Goal: Task Accomplishment & Management: Manage account settings

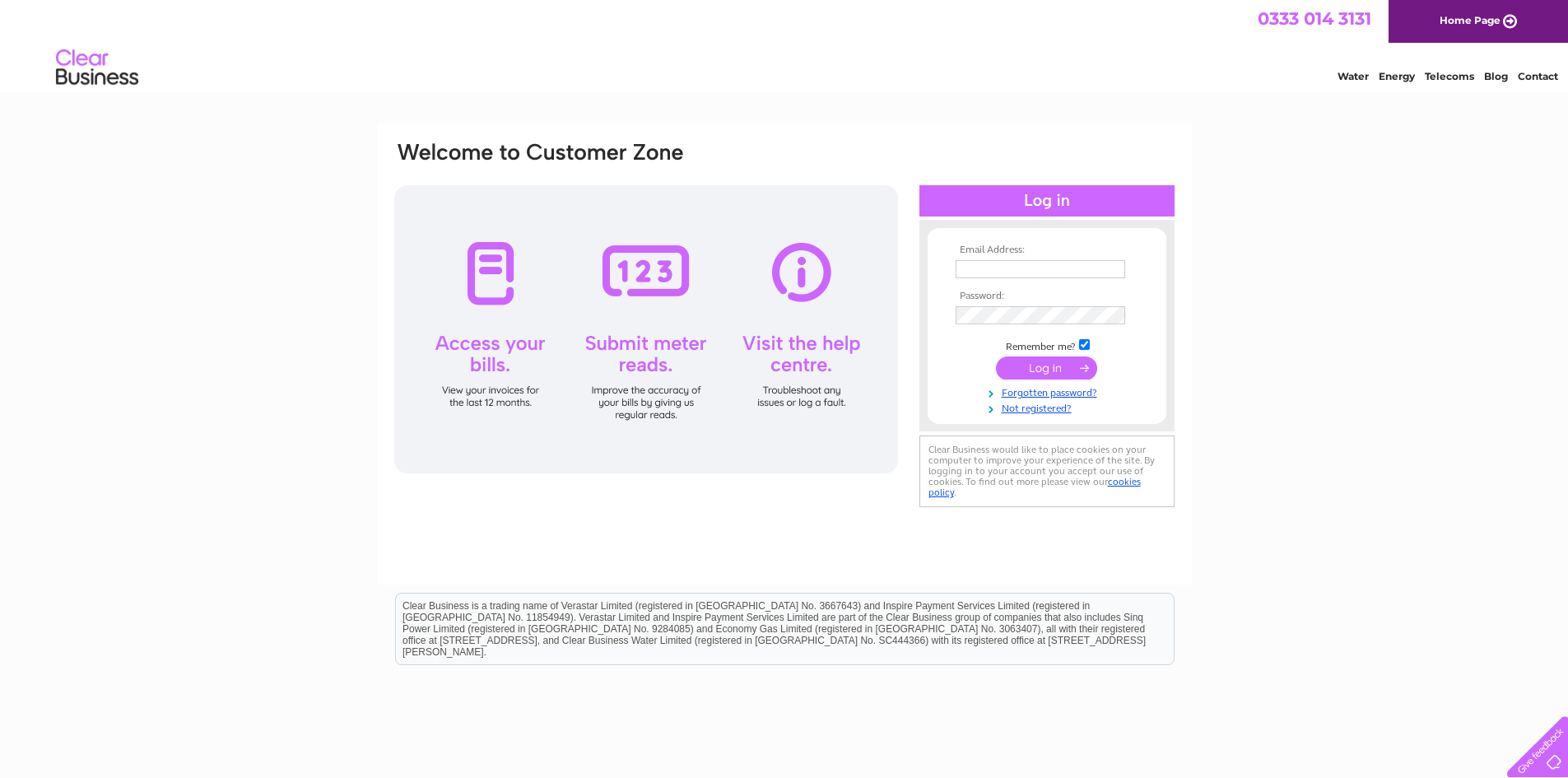
click at [970, 267] on input "text" at bounding box center [1040, 269] width 170 height 18
paste input "murray@teleta.co.uk"
type input "murray@teleta.co.uk"
click at [1036, 368] on input "submit" at bounding box center [1047, 368] width 101 height 23
click at [1022, 361] on input "submit" at bounding box center [1047, 368] width 101 height 23
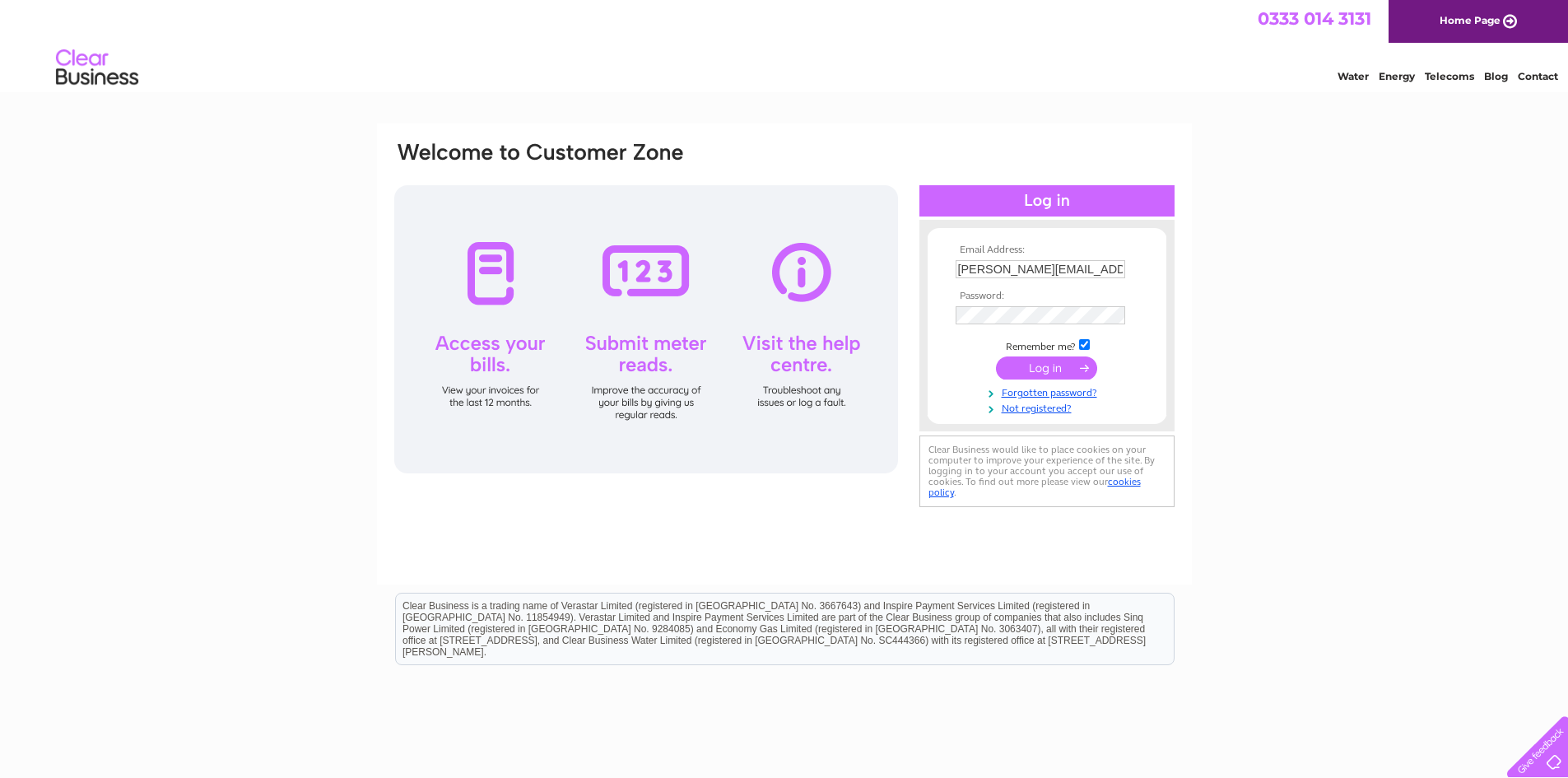
click at [478, 353] on div at bounding box center [646, 329] width 504 height 288
click at [488, 379] on div at bounding box center [646, 329] width 504 height 288
click at [500, 349] on div at bounding box center [646, 329] width 504 height 288
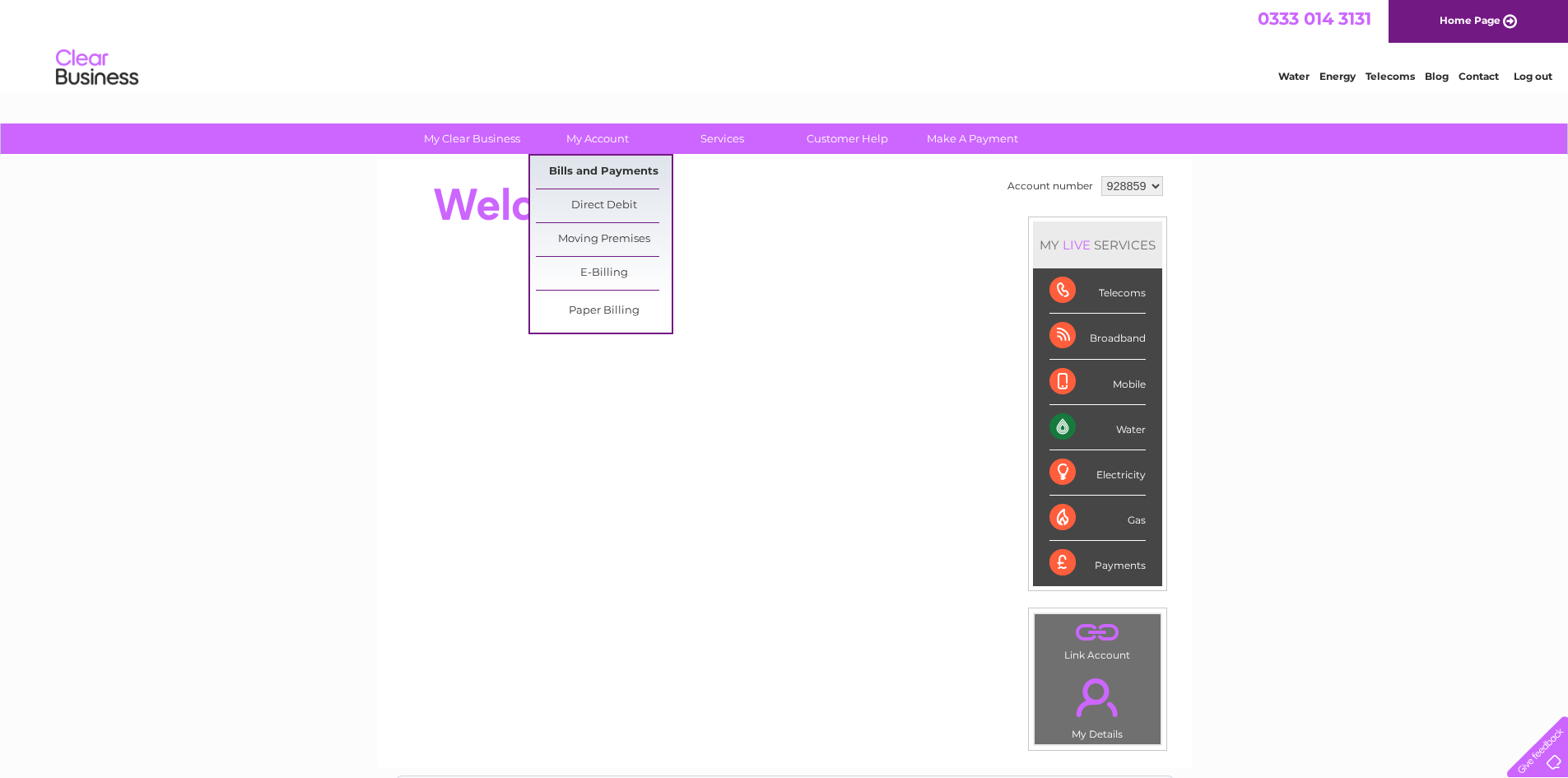
click at [597, 170] on link "Bills and Payments" at bounding box center [603, 172] width 136 height 33
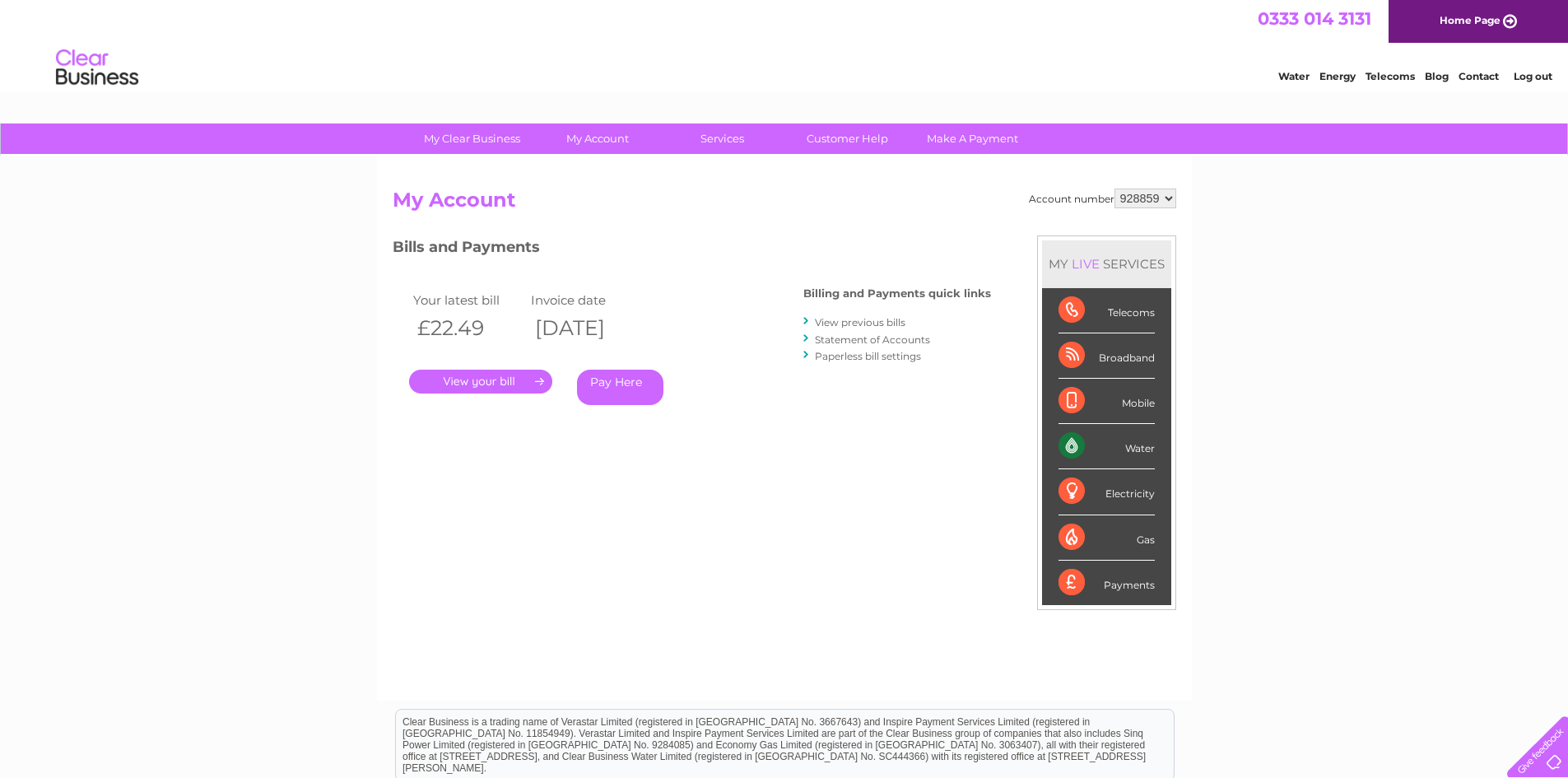
click at [467, 385] on link "." at bounding box center [480, 381] width 143 height 24
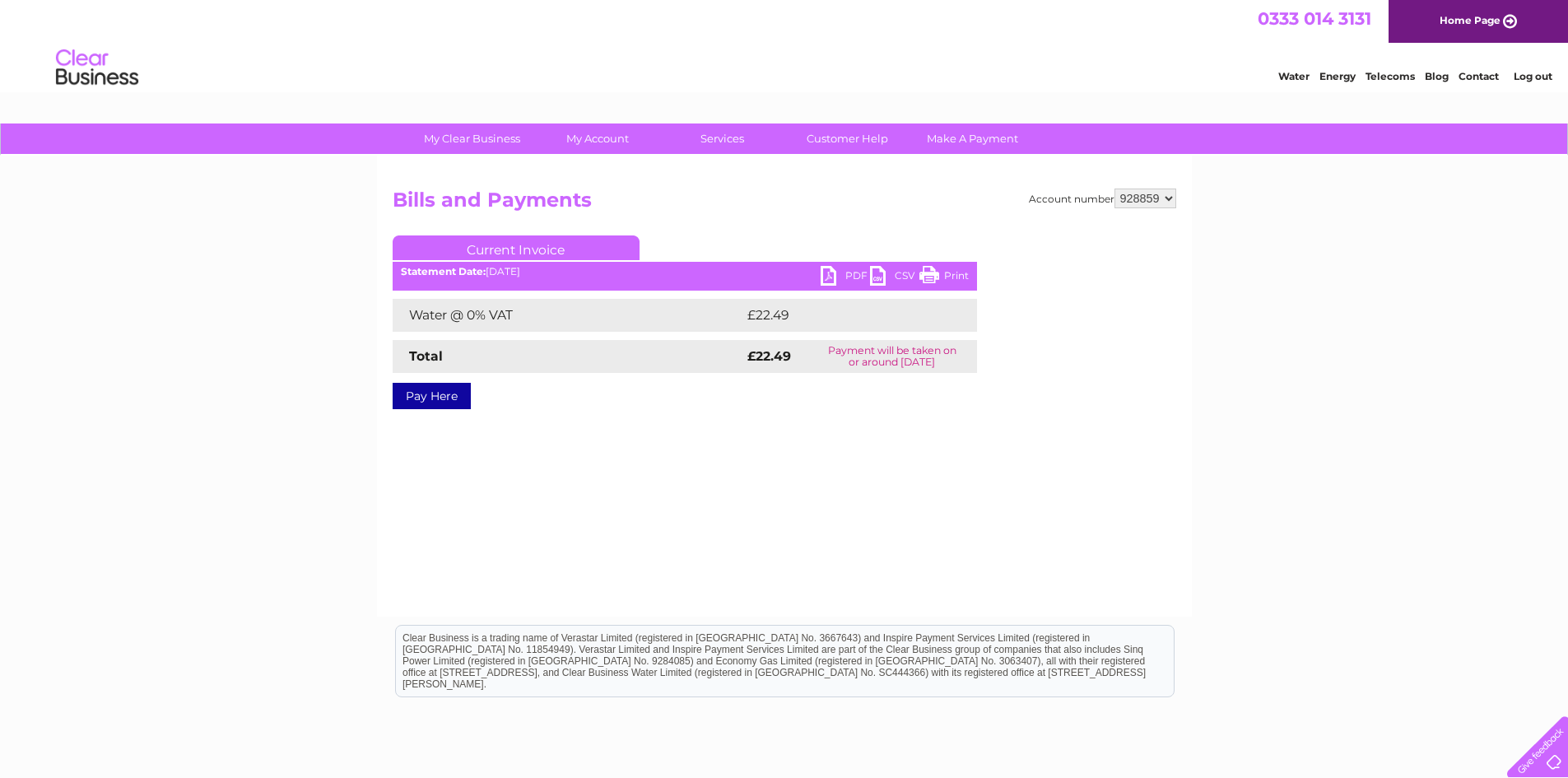
click at [831, 274] on link "PDF" at bounding box center [845, 278] width 49 height 24
